Goal: Communication & Community: Share content

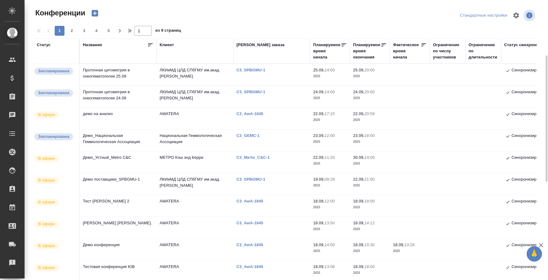
scroll to position [77, 0]
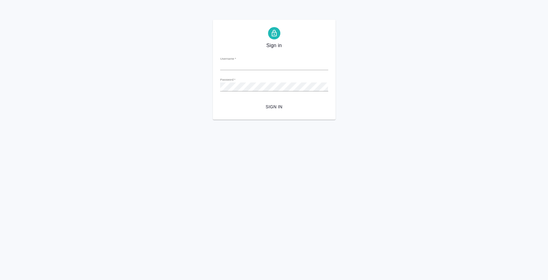
type input "Проточная цитометрия в онкогематологии 24.09"
click at [309, 64] on input "Проточная цитометрия в онкогематологии 24.09" at bounding box center [274, 65] width 108 height 9
click at [427, 61] on div "Sign in Username   * Password   * urlPath   * / Sign in" at bounding box center [274, 70] width 548 height 100
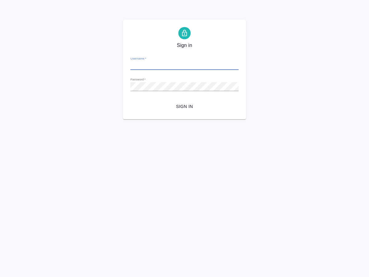
click at [202, 64] on input "Username   *" at bounding box center [184, 65] width 108 height 9
type input "i.fedotova@awatera.com"
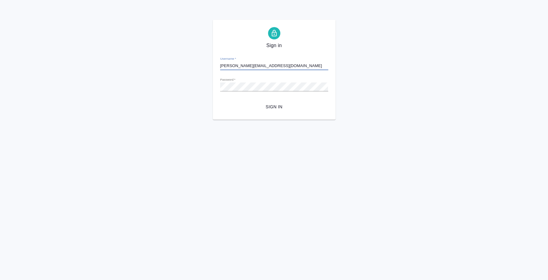
click at [282, 105] on span "Sign in" at bounding box center [274, 107] width 98 height 8
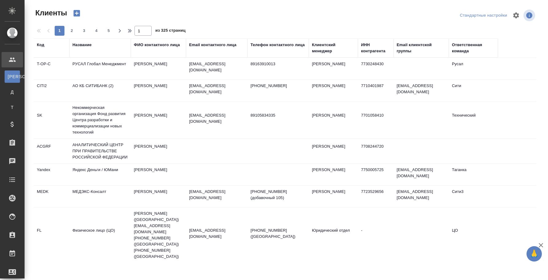
select select "RU"
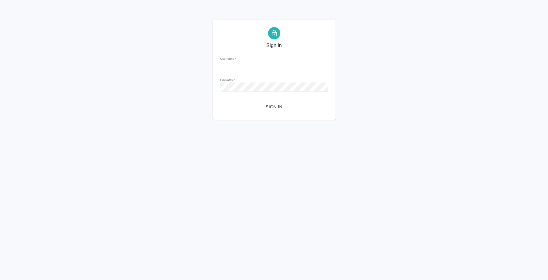
type input "[PERSON_NAME][EMAIL_ADDRESS][DOMAIN_NAME]"
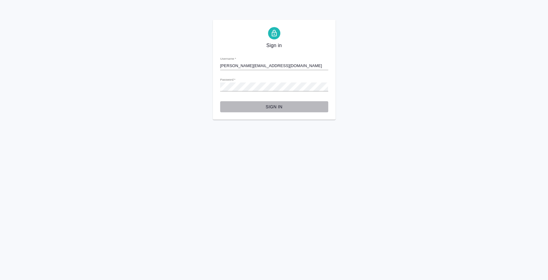
click at [279, 103] on span "Sign in" at bounding box center [274, 107] width 98 height 8
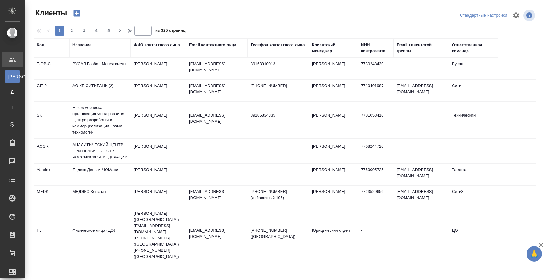
select select "RU"
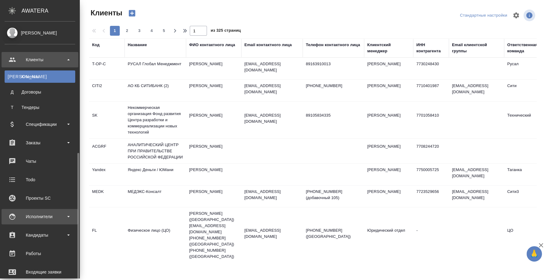
scroll to position [102, 0]
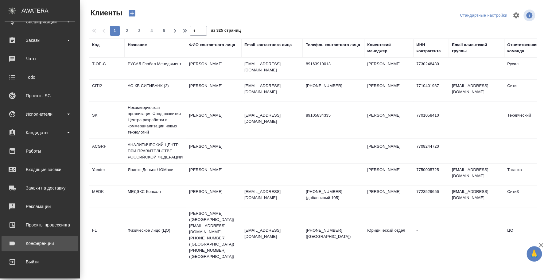
click at [41, 243] on div "Конференции" at bounding box center [40, 242] width 71 height 9
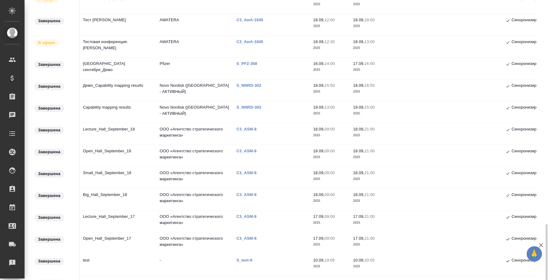
scroll to position [339, 0]
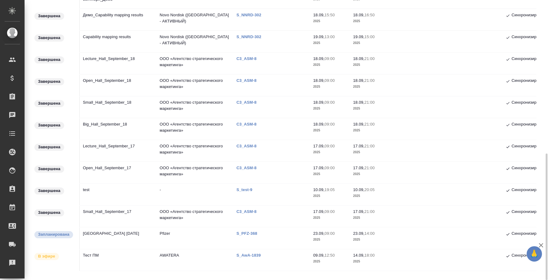
click at [119, 233] on td "[GEOGRAPHIC_DATA] [DATE]" at bounding box center [118, 238] width 77 height 22
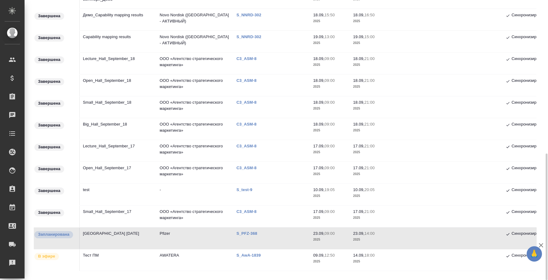
click at [103, 233] on td "[GEOGRAPHIC_DATA] [DATE]" at bounding box center [118, 238] width 77 height 22
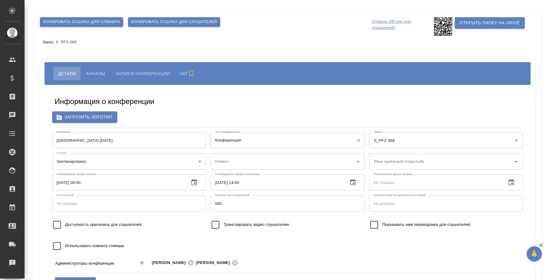
type input "Pfizer"
click at [99, 68] on button "Каналы" at bounding box center [96, 74] width 28 height 14
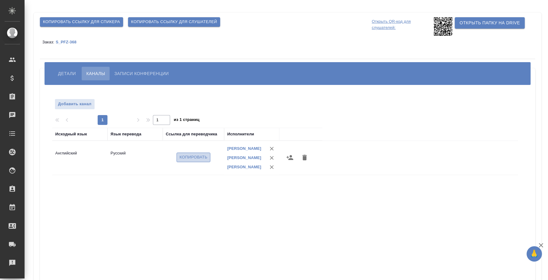
click at [191, 161] on span "Копировать" at bounding box center [194, 157] width 28 height 7
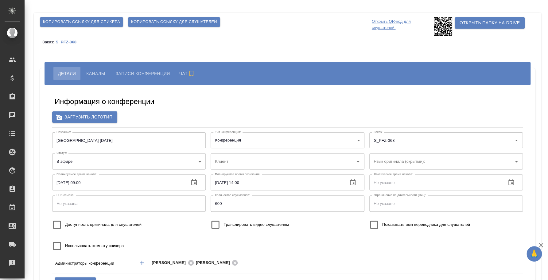
type input "Pfizer"
click at [102, 71] on span "Каналы" at bounding box center [95, 73] width 19 height 7
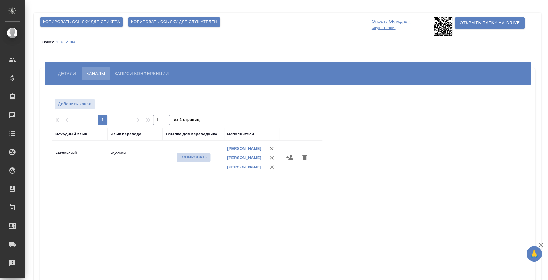
click at [203, 161] on span "Копировать" at bounding box center [194, 157] width 28 height 7
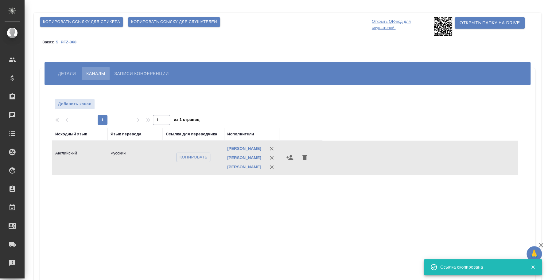
click at [154, 23] on span "Копировать ссылку для слушателей" at bounding box center [174, 21] width 86 height 7
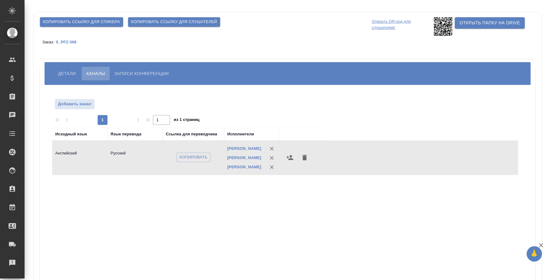
click at [203, 19] on span "Копировать ссылку для слушателей" at bounding box center [174, 21] width 86 height 7
